Goal: Navigation & Orientation: Understand site structure

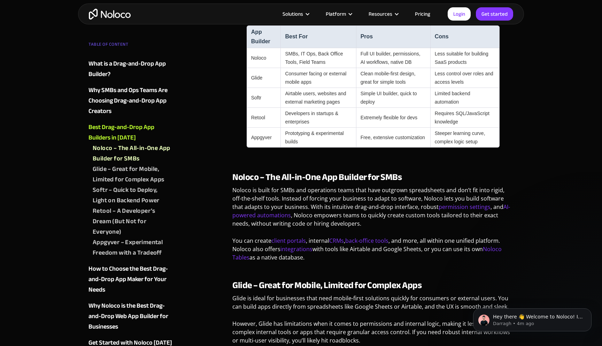
scroll to position [1308, 0]
click at [122, 17] on img "home" at bounding box center [110, 14] width 42 height 11
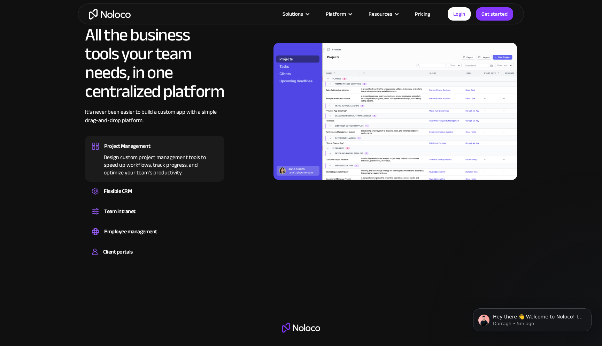
scroll to position [671, 0]
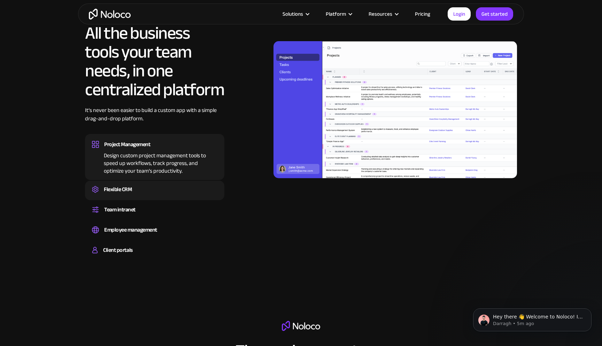
click at [171, 186] on div "Flexible CRM" at bounding box center [154, 189] width 125 height 10
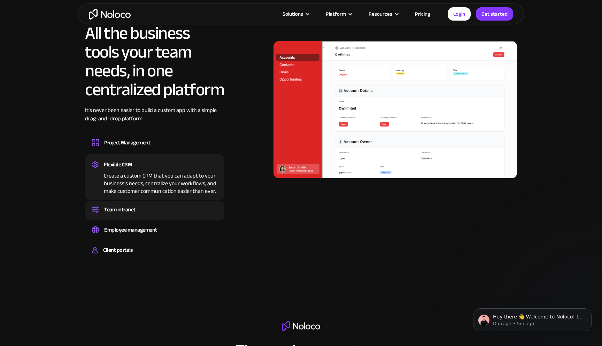
click at [175, 207] on div "Team intranet" at bounding box center [154, 209] width 125 height 10
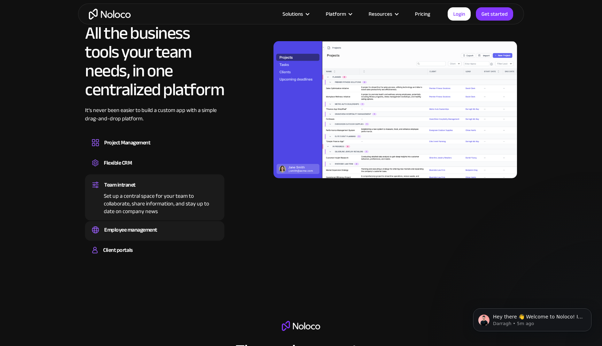
click at [183, 221] on div "Employee management Easily manage employee information, track performance, and …" at bounding box center [154, 231] width 139 height 20
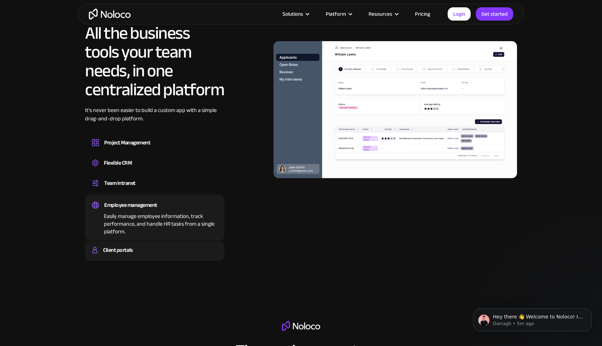
click at [177, 248] on div "Client portals" at bounding box center [154, 250] width 125 height 10
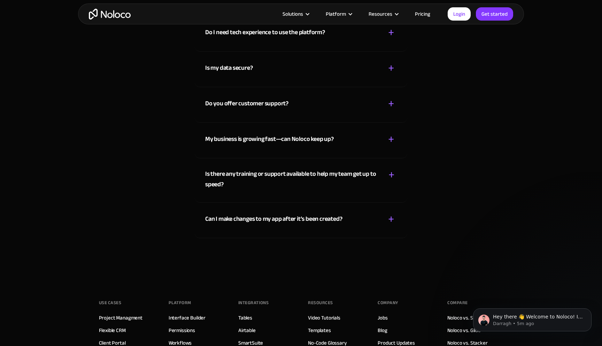
scroll to position [3730, 0]
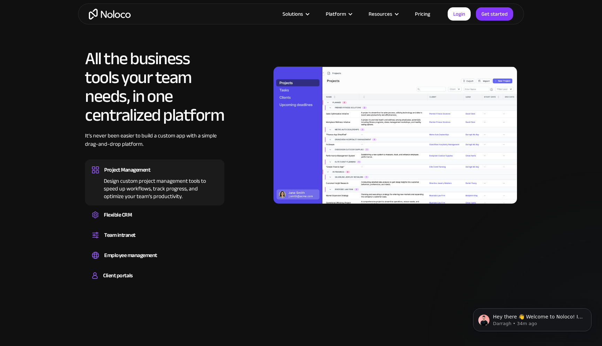
scroll to position [646, 0]
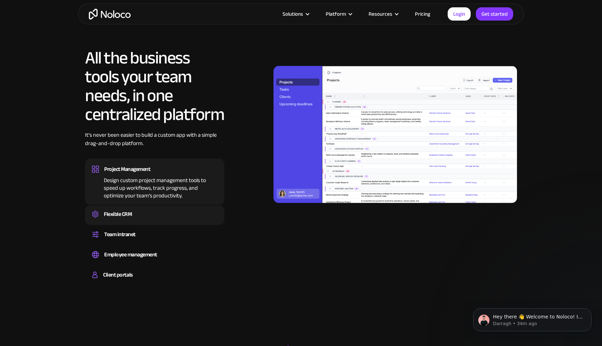
click at [120, 214] on div "Flexible CRM" at bounding box center [118, 214] width 28 height 10
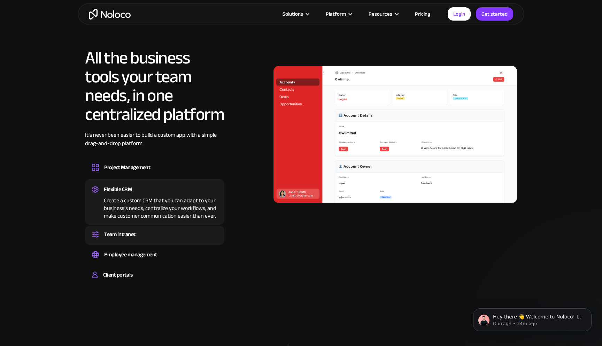
click at [130, 231] on div "Team intranet" at bounding box center [119, 234] width 31 height 10
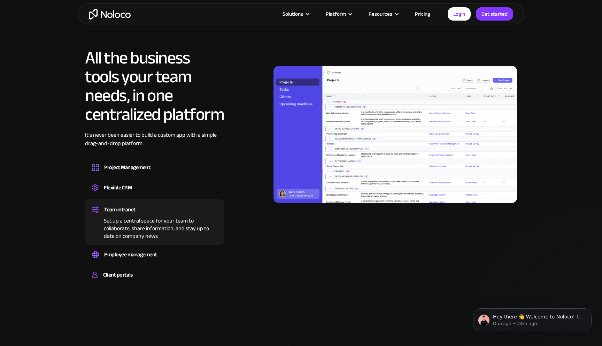
click at [141, 243] on div "Team intranet Set up a central space for your team to collaborate, share inform…" at bounding box center [154, 222] width 139 height 46
click at [149, 260] on div "Easily manage employee information, track performance, and handle HR tasks from…" at bounding box center [154, 261] width 125 height 2
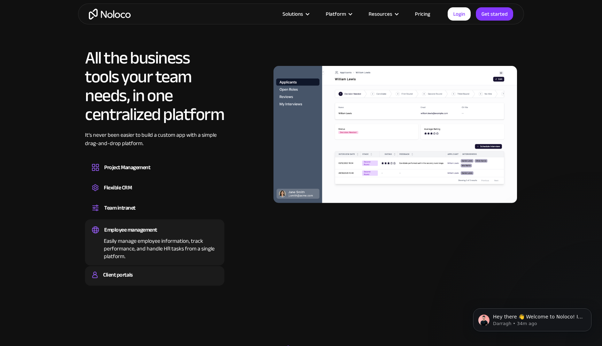
click at [136, 276] on div "Client portals" at bounding box center [154, 274] width 125 height 10
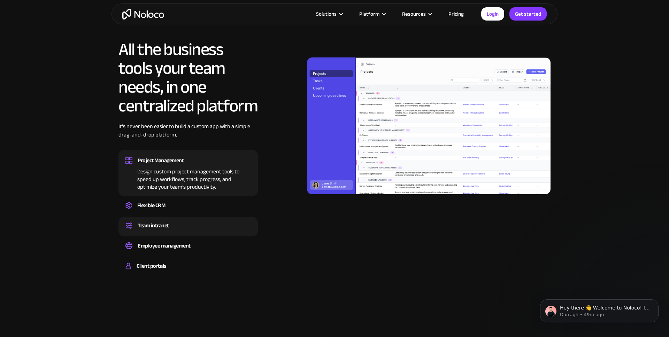
scroll to position [713, 0]
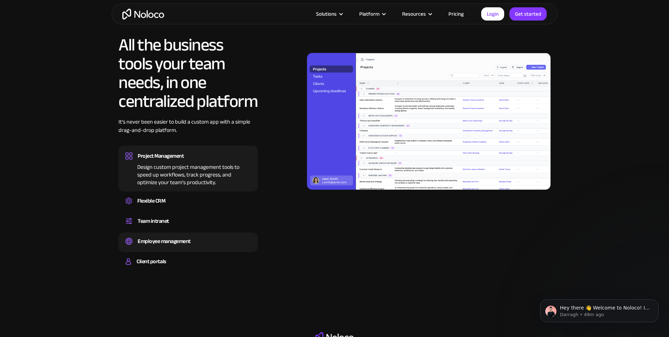
click at [167, 251] on div "Employee management Easily manage employee information, track performance, and …" at bounding box center [187, 243] width 139 height 20
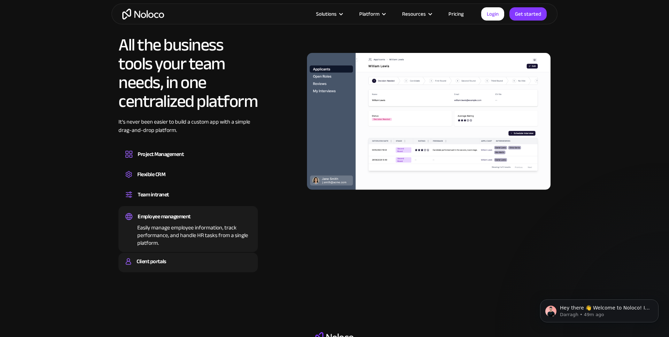
click at [162, 259] on div "Client portals" at bounding box center [151, 261] width 29 height 10
